Goal: Task Accomplishment & Management: Complete application form

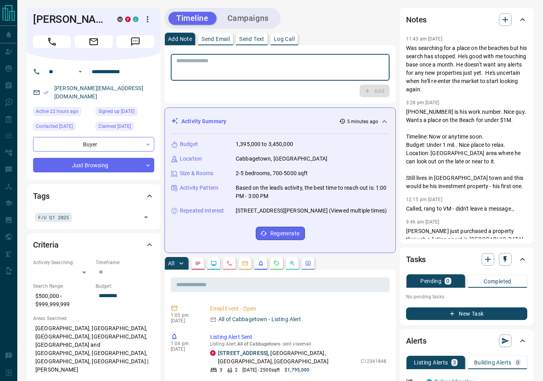
click at [241, 65] on textarea at bounding box center [280, 67] width 208 height 20
type textarea "*"
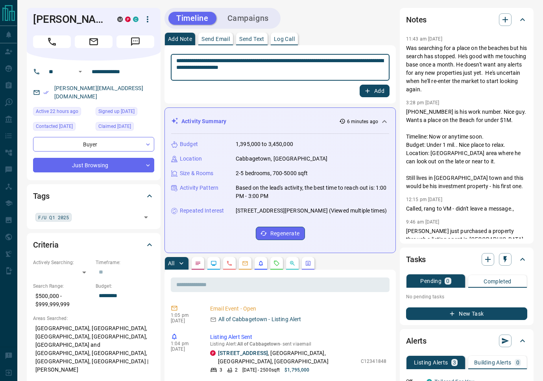
type textarea "**********"
click at [370, 93] on icon "button" at bounding box center [367, 90] width 7 height 7
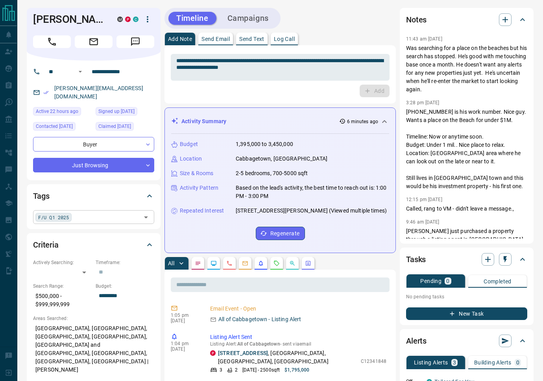
click at [82, 212] on input "text" at bounding box center [106, 216] width 65 height 9
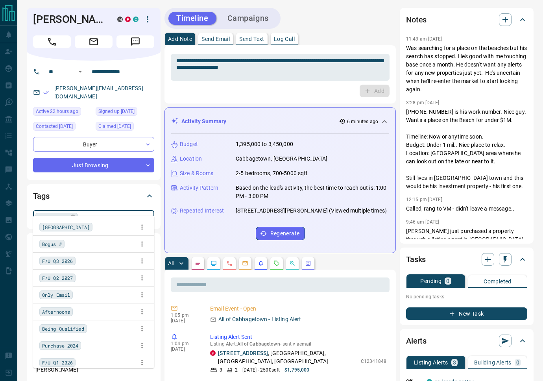
scroll to position [70, 0]
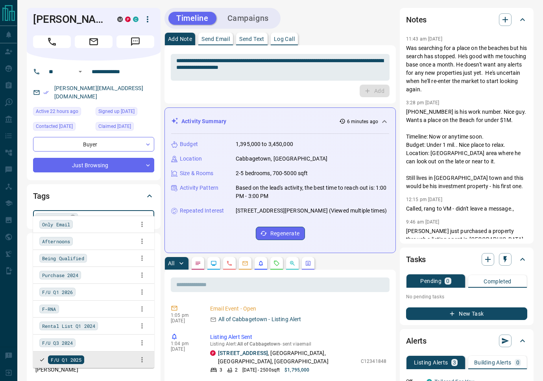
drag, startPoint x: 74, startPoint y: 206, endPoint x: 77, endPoint y: 210, distance: 4.4
click at [74, 214] on icon at bounding box center [72, 216] width 5 height 5
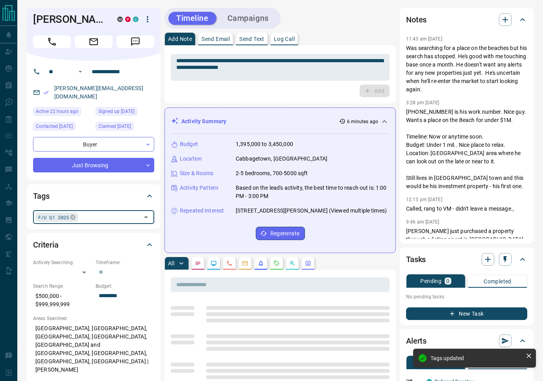
click at [92, 212] on input "text" at bounding box center [109, 216] width 59 height 9
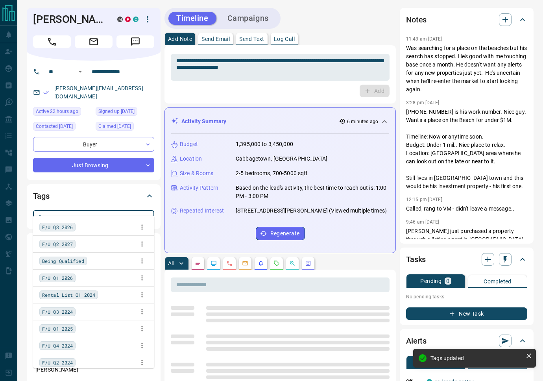
type input "**"
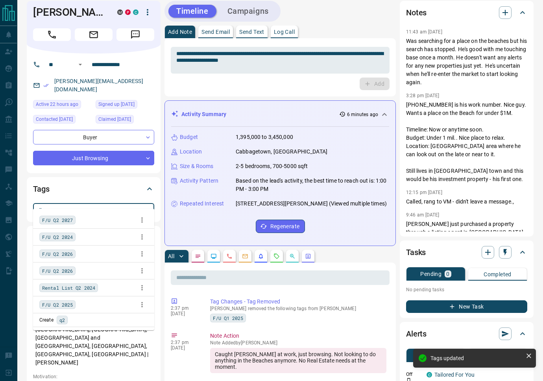
scroll to position [9, 0]
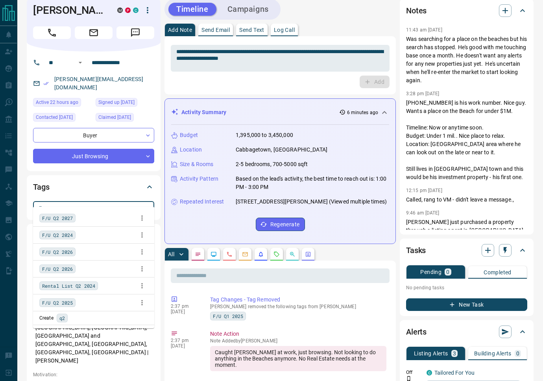
click at [53, 271] on span "F/U Q2 2026" at bounding box center [57, 269] width 31 height 8
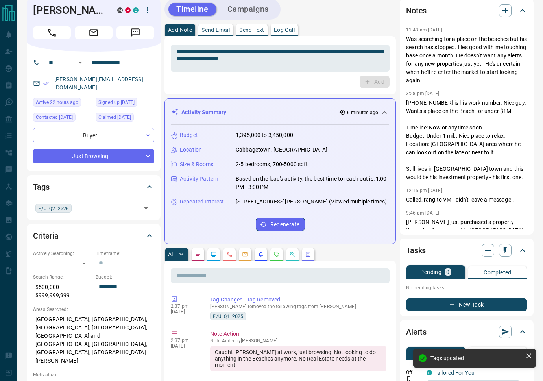
click at [132, 184] on div "Tags" at bounding box center [89, 186] width 112 height 13
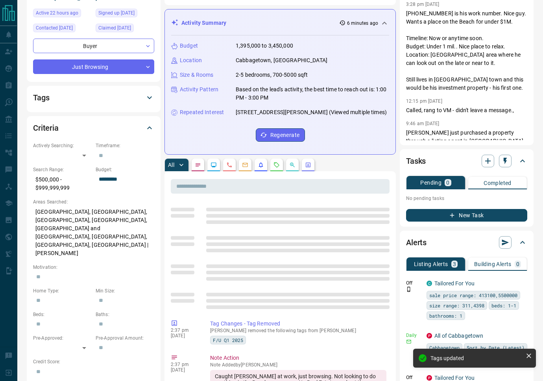
scroll to position [0, 0]
